Goal: Find specific page/section: Find specific page/section

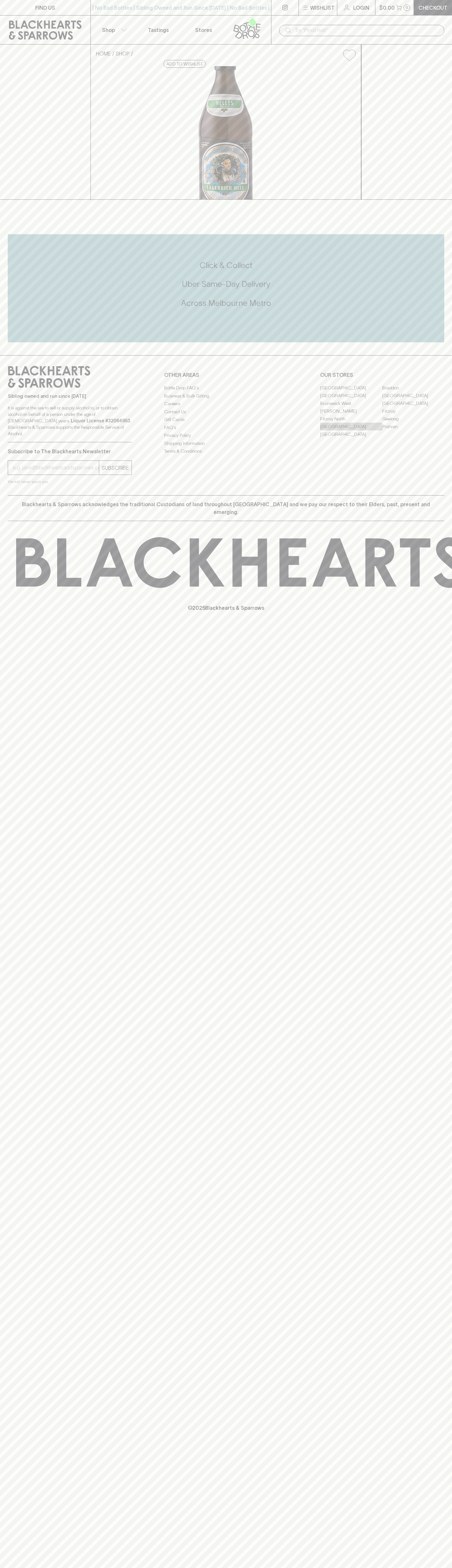
click at [351, 430] on link "[GEOGRAPHIC_DATA]" at bounding box center [351, 426] width 62 height 8
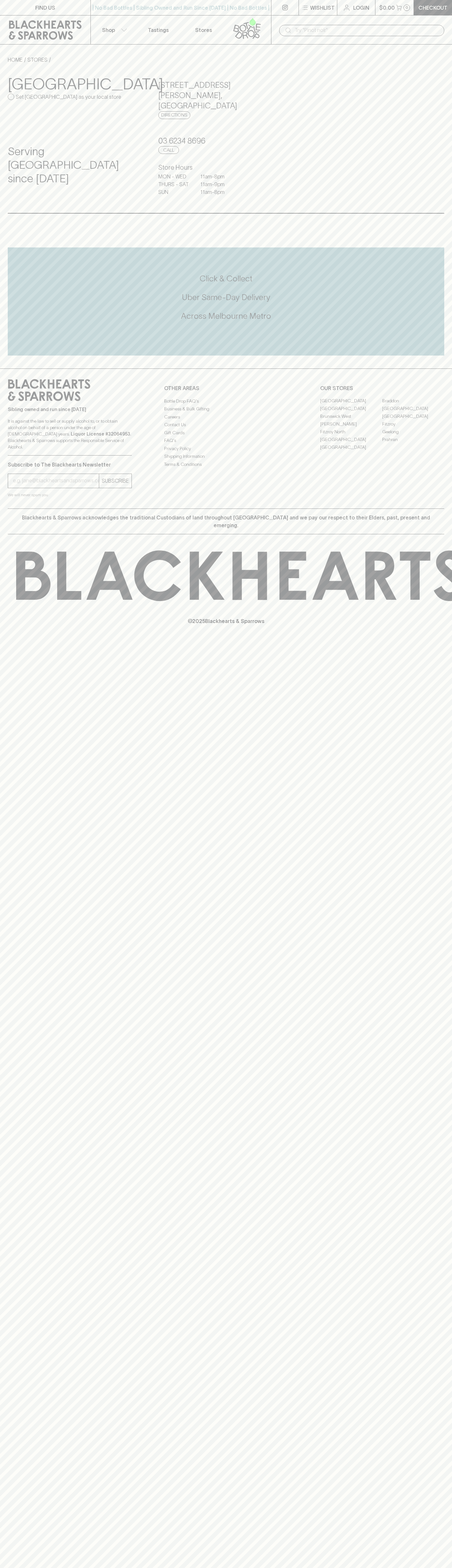
click at [286, 14] on link at bounding box center [284, 7] width 27 height 15
click at [440, 1293] on div "FIND US | No Bad Bottles | Sibling Owned and Run Since [DATE] | No Bad Bottles …" at bounding box center [226, 784] width 452 height 1568
click at [355, 1567] on html "FIND US | No Bad Bottles | Sibling Owned and Run Since [DATE] | No Bad Bottles …" at bounding box center [226, 784] width 452 height 1568
click at [18, 638] on div "FIND US | No Bad Bottles | Sibling Owned and Run Since [DATE] | No Bad Bottles …" at bounding box center [226, 784] width 452 height 1568
